Goal: Task Accomplishment & Management: Use online tool/utility

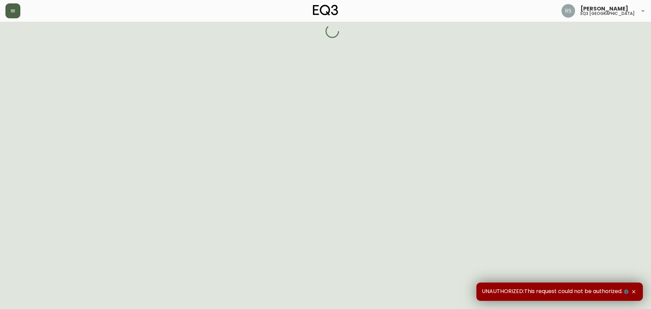
click at [19, 11] on button "button" at bounding box center [12, 10] width 15 height 15
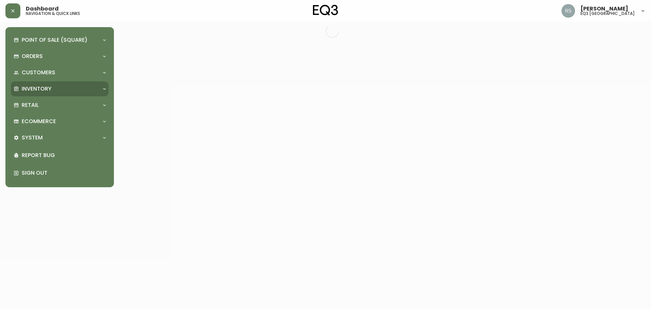
click at [66, 83] on div "Point of Sale (Square) Payments Virtual Terminal Transactions Search Terminals …" at bounding box center [60, 107] width 98 height 149
click at [66, 86] on div "Inventory" at bounding box center [57, 88] width 86 height 7
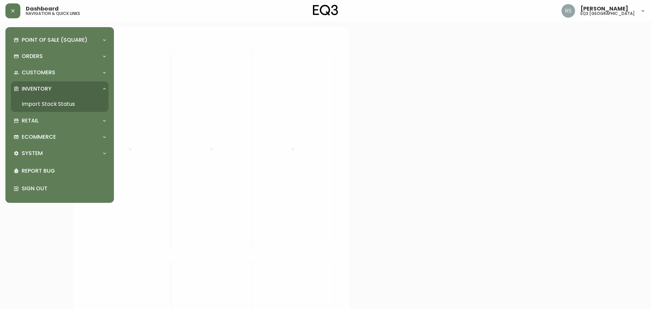
click at [69, 104] on link "Import Stock Status" at bounding box center [60, 104] width 98 height 16
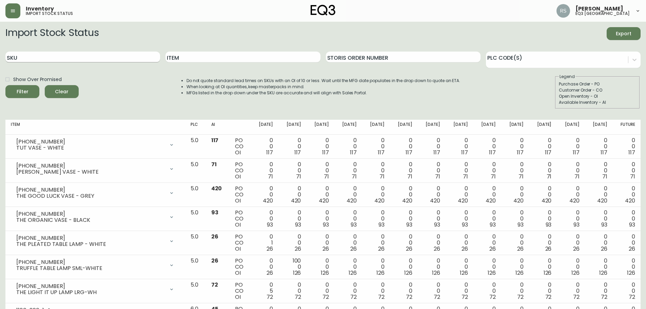
click at [77, 60] on input "SKU" at bounding box center [82, 57] width 155 height 11
paste input "[PHONE_NUMBER]"
type input "[PHONE_NUMBER]"
click at [5, 85] on button "Filter" at bounding box center [22, 91] width 34 height 13
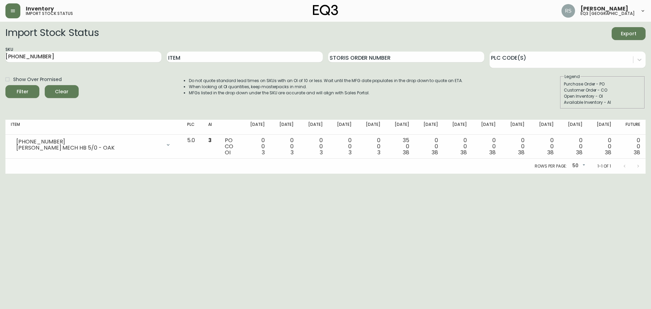
drag, startPoint x: 101, startPoint y: 50, endPoint x: 0, endPoint y: 68, distance: 102.4
click at [0, 68] on main "Import Stock Status Export SKU [PHONE_NUMBER] Item Storis Order Number PLC Code…" at bounding box center [325, 98] width 651 height 152
click at [43, 59] on input "[PHONE_NUMBER]" at bounding box center [83, 57] width 156 height 11
click at [57, 51] on div "SKU [PHONE_NUMBER]" at bounding box center [83, 57] width 156 height 22
click at [59, 55] on input "[PHONE_NUMBER]" at bounding box center [83, 57] width 156 height 11
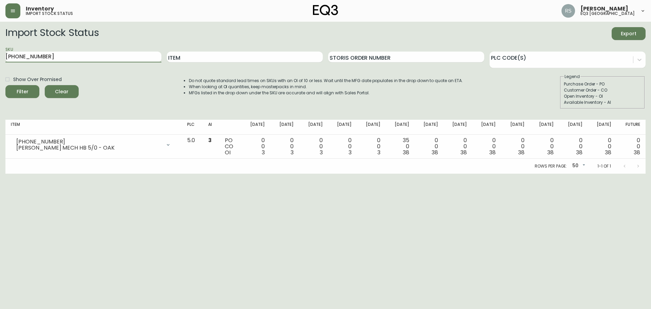
drag, startPoint x: 67, startPoint y: 59, endPoint x: 0, endPoint y: 48, distance: 67.1
click at [0, 55] on main "Import Stock Status Export SKU [PHONE_NUMBER] Item Storis Order Number PLC Code…" at bounding box center [325, 98] width 651 height 152
paste input "[PHONE_NUMBER]"
type input "[PHONE_NUMBER]"
click at [5, 85] on button "Filter" at bounding box center [22, 91] width 34 height 13
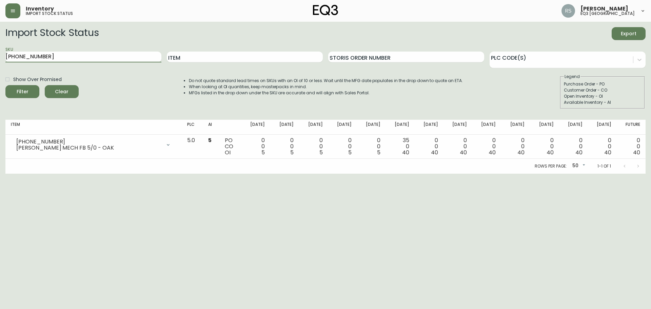
drag, startPoint x: 65, startPoint y: 56, endPoint x: 0, endPoint y: 69, distance: 66.7
click at [0, 69] on main "Import Stock Status Export SKU [PHONE_NUMBER] Item Storis Order Number PLC Code…" at bounding box center [325, 98] width 651 height 152
paste input "545.10"
click at [5, 85] on button "Filter" at bounding box center [22, 91] width 34 height 13
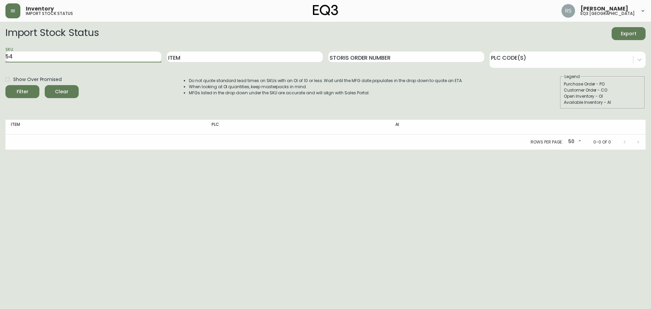
type input "5"
paste input "545.10"
type input "545.10"
click at [5, 85] on button "Filter" at bounding box center [22, 91] width 34 height 13
drag, startPoint x: 66, startPoint y: 56, endPoint x: 0, endPoint y: 35, distance: 69.1
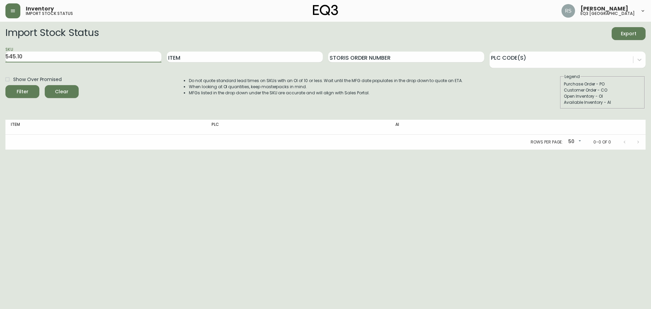
click at [0, 35] on main "Import Stock Status Export SKU 545.10 Item Storis Order Number PLC Code(s) Show…" at bounding box center [325, 86] width 651 height 128
paste input "[PHONE_NUMBER]"
type input "[PHONE_NUMBER]"
click at [5, 85] on button "Filter" at bounding box center [22, 91] width 34 height 13
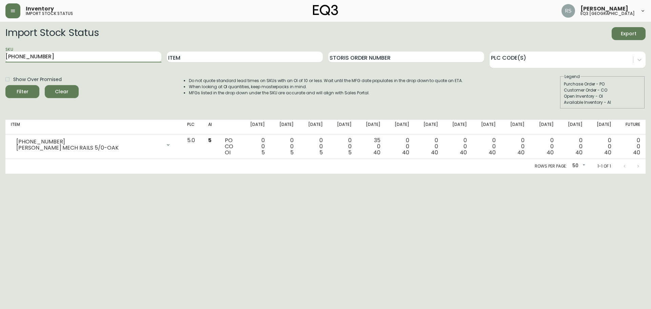
drag, startPoint x: 32, startPoint y: 58, endPoint x: 0, endPoint y: 59, distance: 31.9
click at [0, 59] on main "Import Stock Status Export SKU [PHONE_NUMBER] Item Storis Order Number PLC Code…" at bounding box center [325, 98] width 651 height 152
paste input "[PHONE_NUMBER]"
type input "[PHONE_NUMBER]"
click at [5, 85] on button "Filter" at bounding box center [22, 91] width 34 height 13
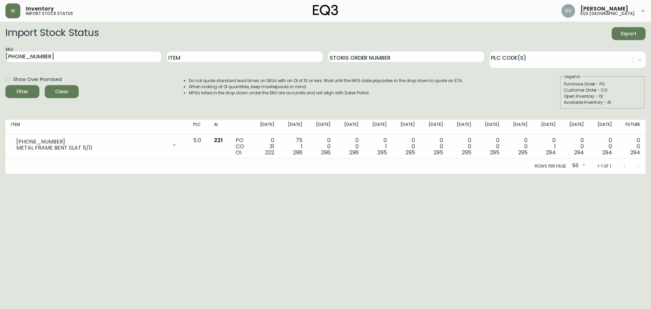
drag, startPoint x: 616, startPoint y: 204, endPoint x: 556, endPoint y: 175, distance: 66.2
click at [616, 174] on html "Inventory import stock status [PERSON_NAME] eq3 [GEOGRAPHIC_DATA] Import Stock …" at bounding box center [325, 87] width 651 height 174
drag, startPoint x: 567, startPoint y: 184, endPoint x: 371, endPoint y: 95, distance: 215.8
click at [563, 174] on html "Inventory import stock status [PERSON_NAME] eq3 [GEOGRAPHIC_DATA] Import Stock …" at bounding box center [325, 87] width 651 height 174
